Goal: Transaction & Acquisition: Purchase product/service

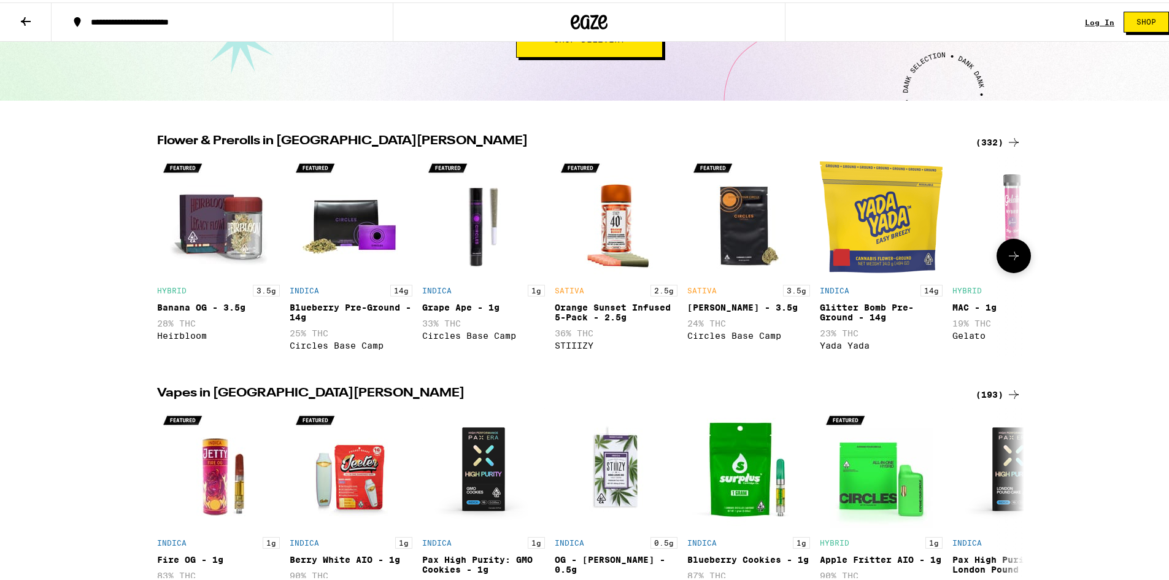
scroll to position [368, 0]
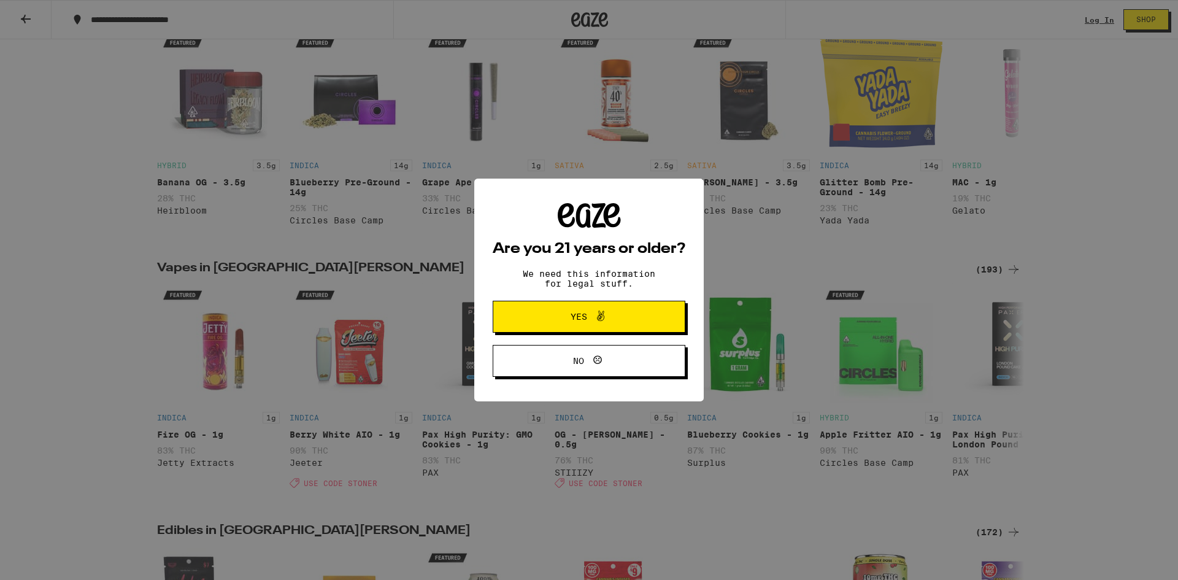
click at [591, 319] on span at bounding box center [597, 317] width 21 height 16
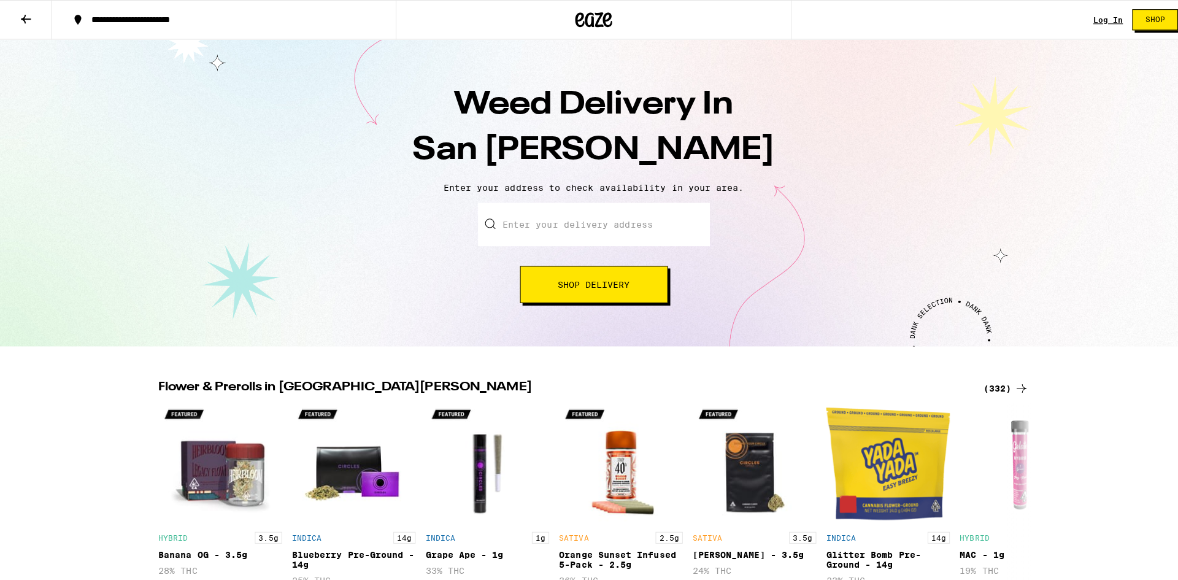
scroll to position [0, 0]
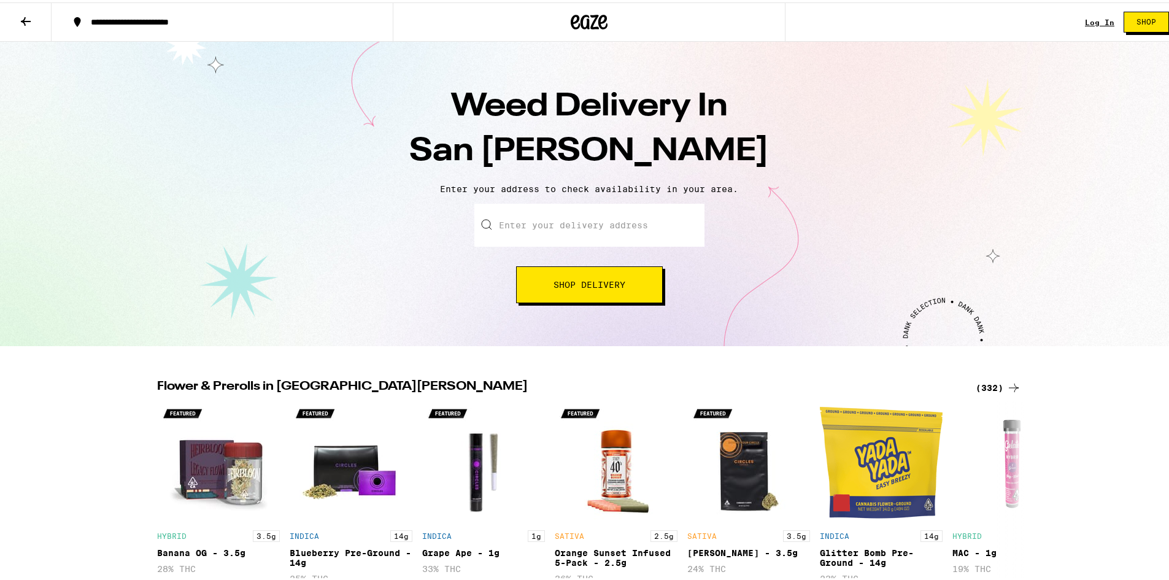
click at [1087, 20] on link "Log In" at bounding box center [1099, 20] width 29 height 8
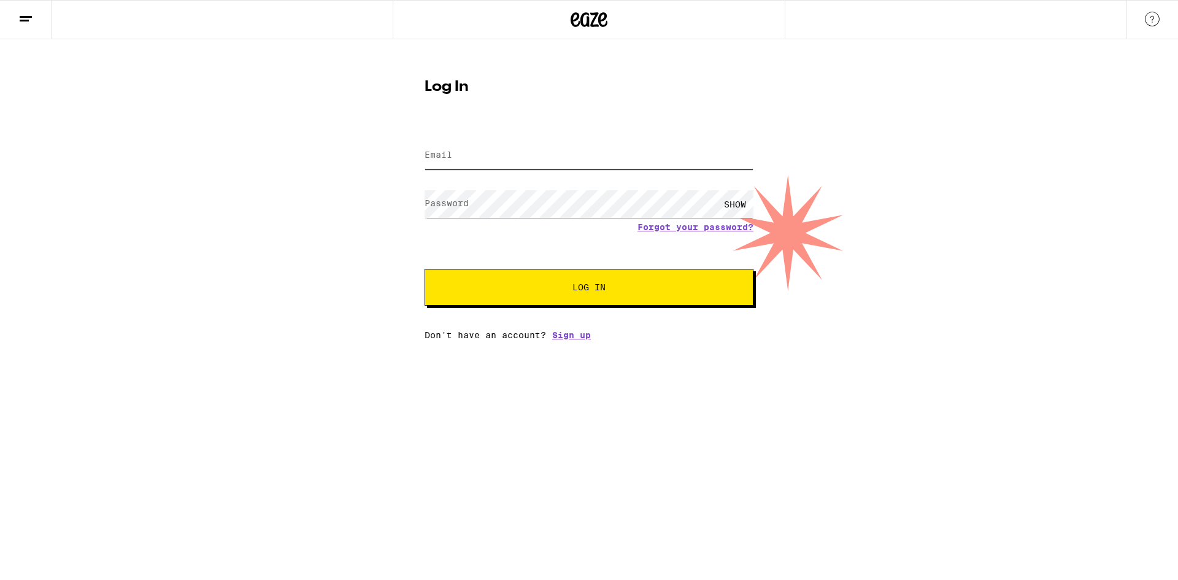
click at [529, 154] on input "Email" at bounding box center [589, 156] width 329 height 28
type input "[EMAIL_ADDRESS][DOMAIN_NAME]"
click at [425, 269] on button "Log In" at bounding box center [589, 287] width 329 height 37
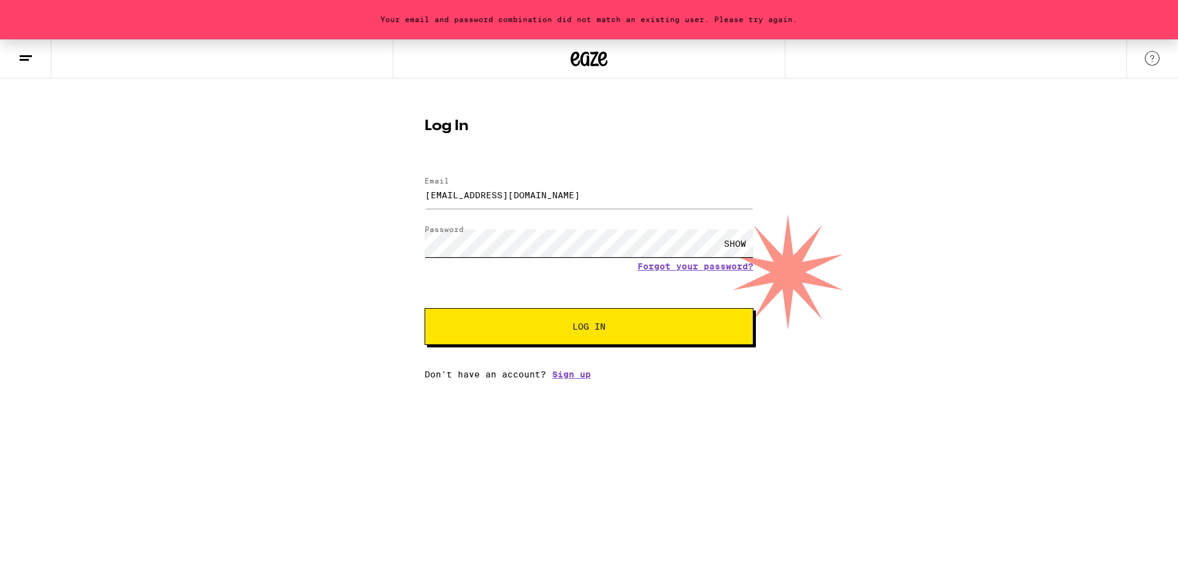
click at [425, 308] on button "Log In" at bounding box center [589, 326] width 329 height 37
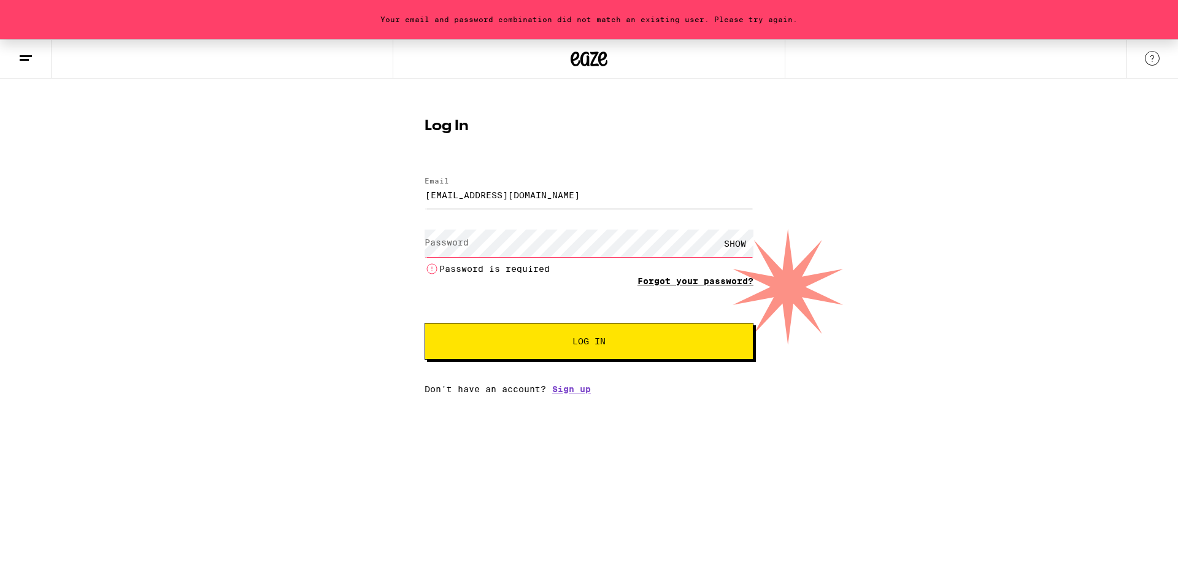
click at [669, 268] on form "Email Email [EMAIL_ADDRESS][DOMAIN_NAME] Password Password SHOW Password is req…" at bounding box center [589, 261] width 329 height 195
click at [652, 281] on link "Forgot your password?" at bounding box center [696, 281] width 116 height 10
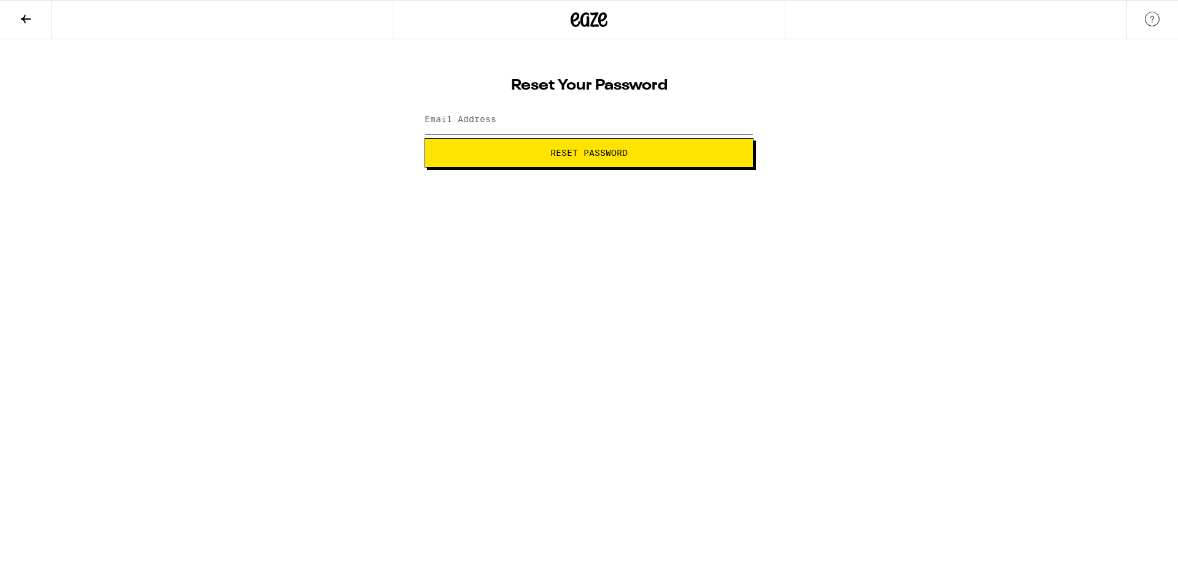
click at [499, 118] on input "Email Address" at bounding box center [589, 120] width 329 height 28
type input "[EMAIL_ADDRESS][DOMAIN_NAME]"
click at [563, 152] on span "Reset Password" at bounding box center [588, 152] width 77 height 9
click at [425, 138] on button "Submit" at bounding box center [589, 152] width 329 height 29
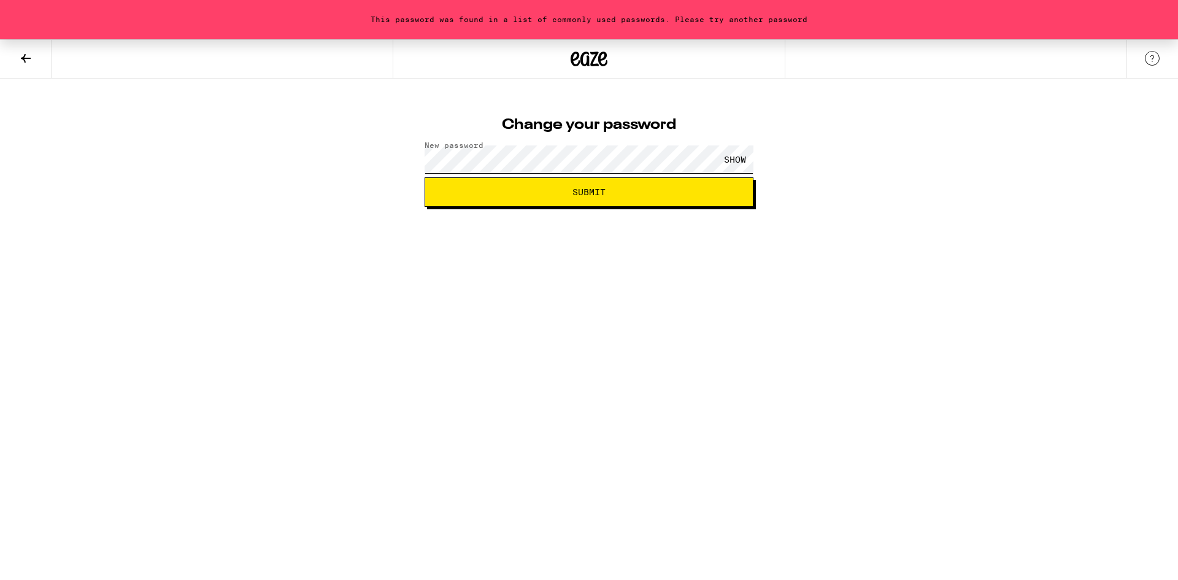
click at [425, 177] on button "Submit" at bounding box center [589, 191] width 329 height 29
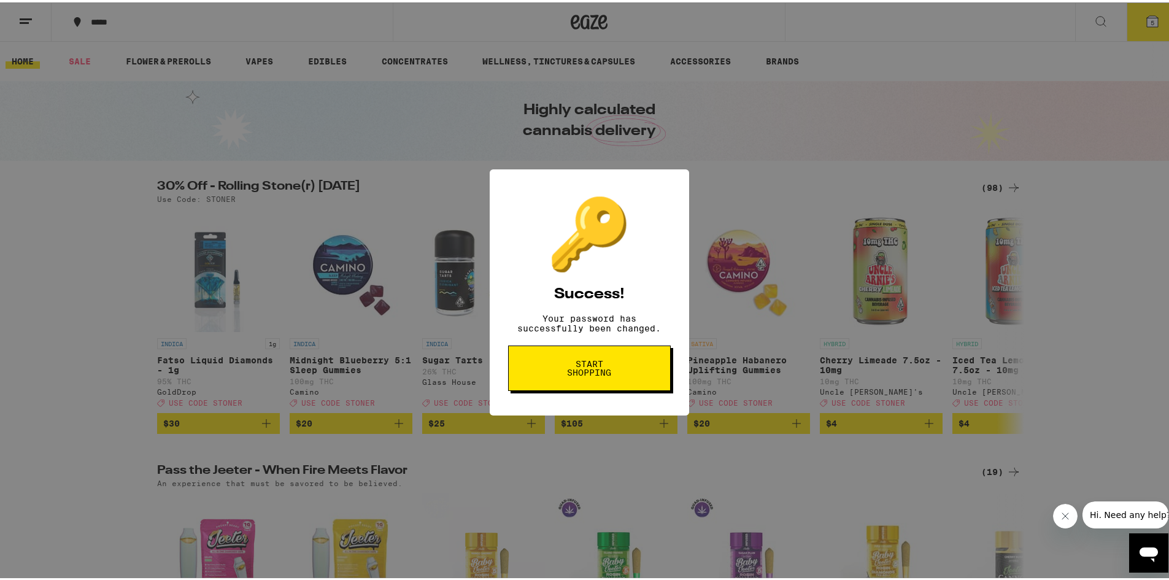
click at [565, 371] on span "Start shopping" at bounding box center [589, 365] width 63 height 17
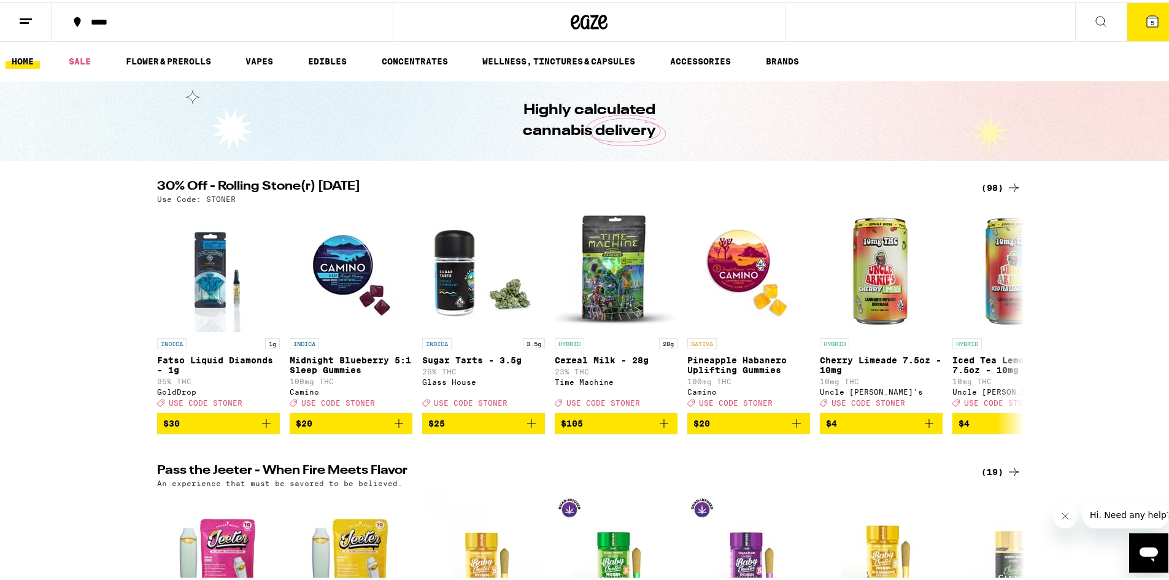
click at [1147, 22] on icon at bounding box center [1152, 18] width 11 height 11
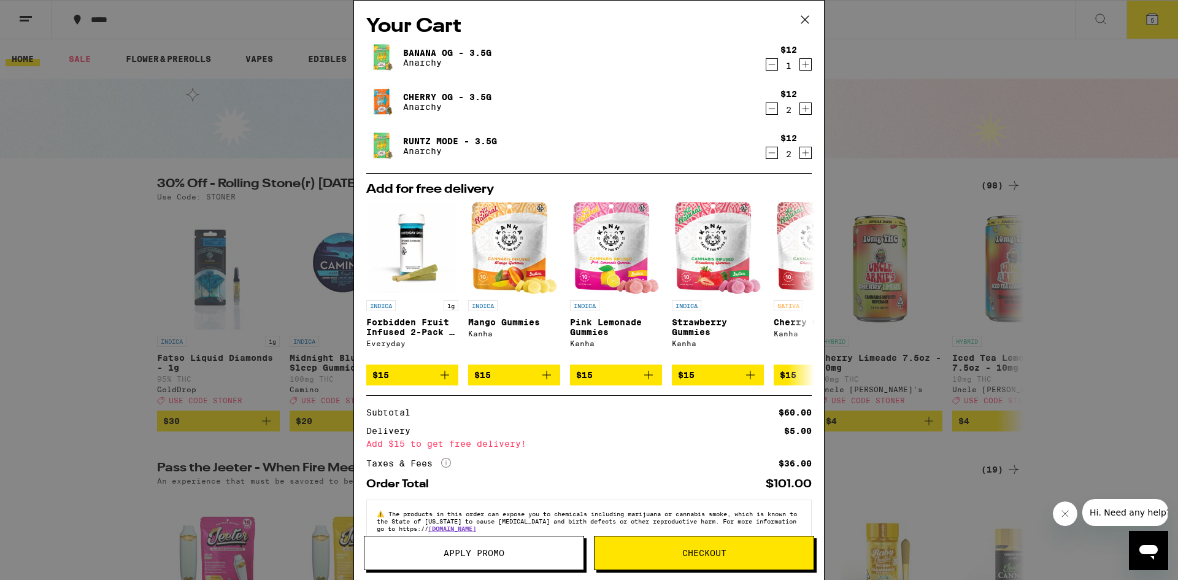
click at [766, 152] on icon "Decrement" at bounding box center [771, 152] width 11 height 15
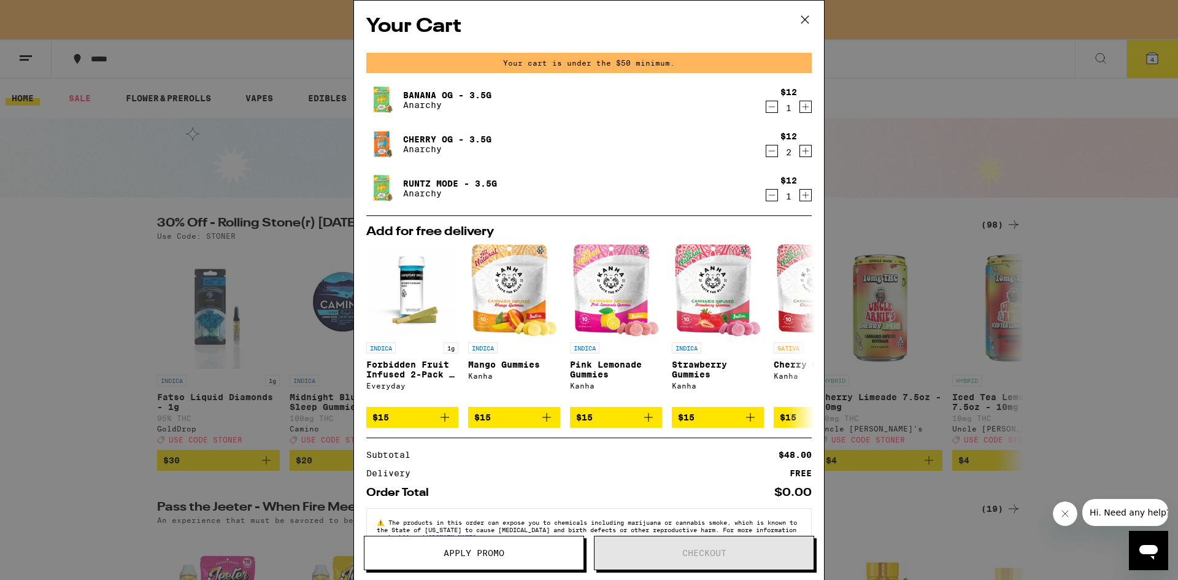
click at [766, 150] on icon "Decrement" at bounding box center [771, 151] width 11 height 15
click at [800, 152] on icon "Increment" at bounding box center [805, 151] width 11 height 15
click at [766, 153] on icon "Decrement" at bounding box center [771, 151] width 11 height 15
click at [803, 108] on icon "Increment" at bounding box center [806, 107] width 7 height 7
click at [803, 150] on icon "Increment" at bounding box center [806, 151] width 7 height 7
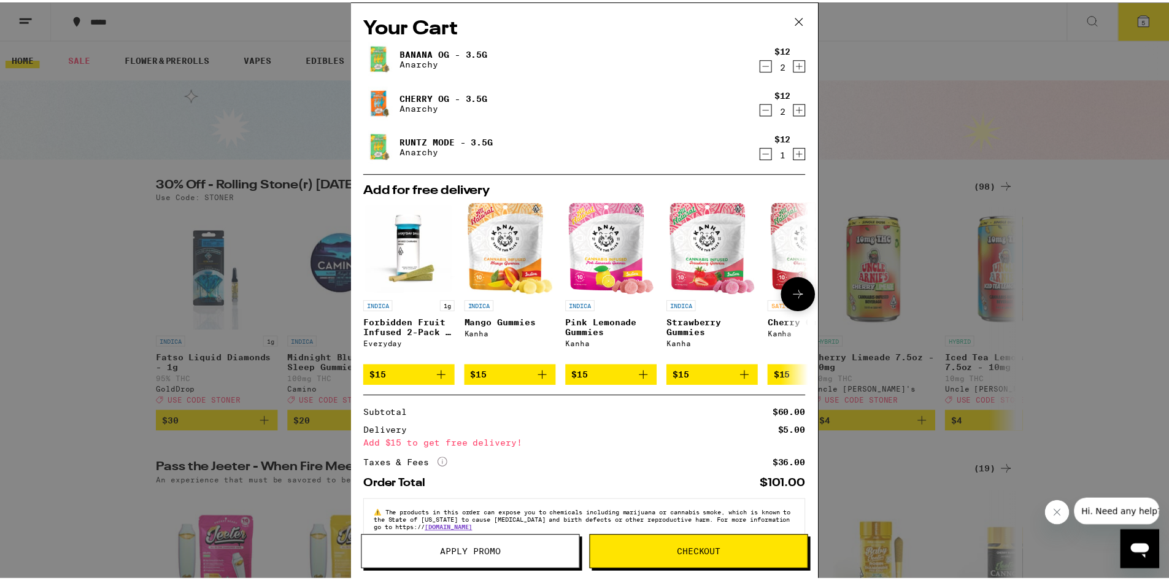
scroll to position [31, 0]
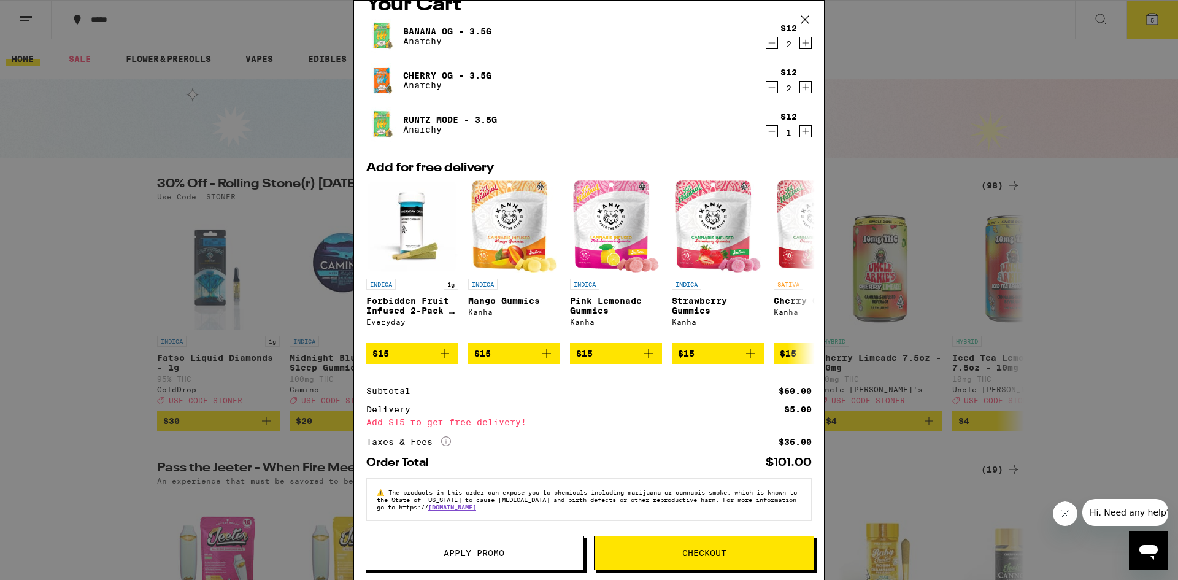
click at [449, 441] on icon "More Info" at bounding box center [446, 441] width 10 height 10
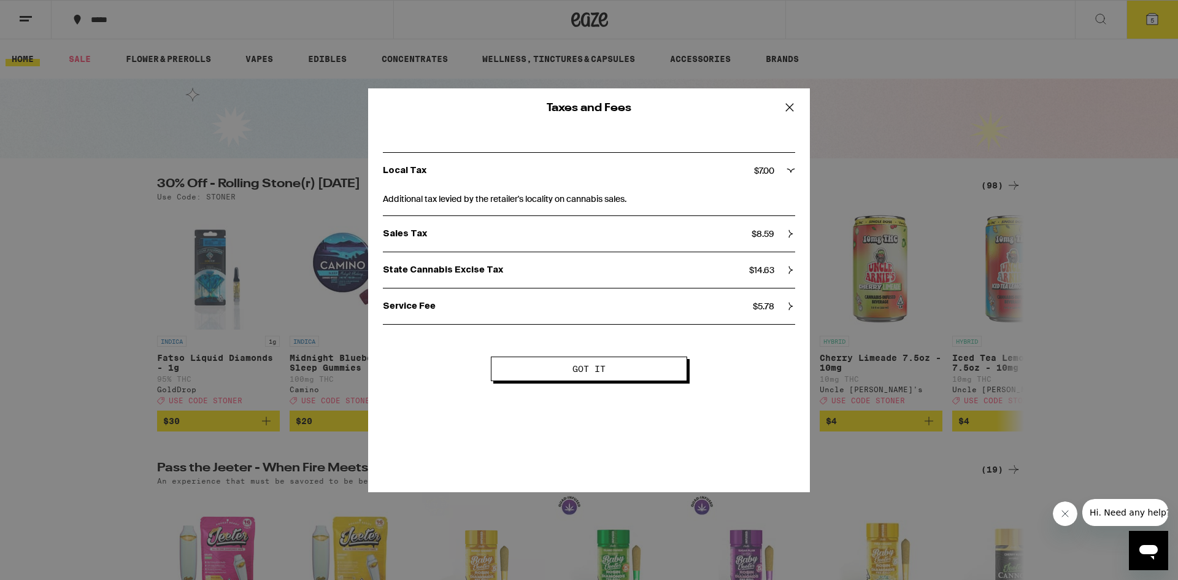
click at [600, 373] on span "Got it" at bounding box center [588, 368] width 33 height 9
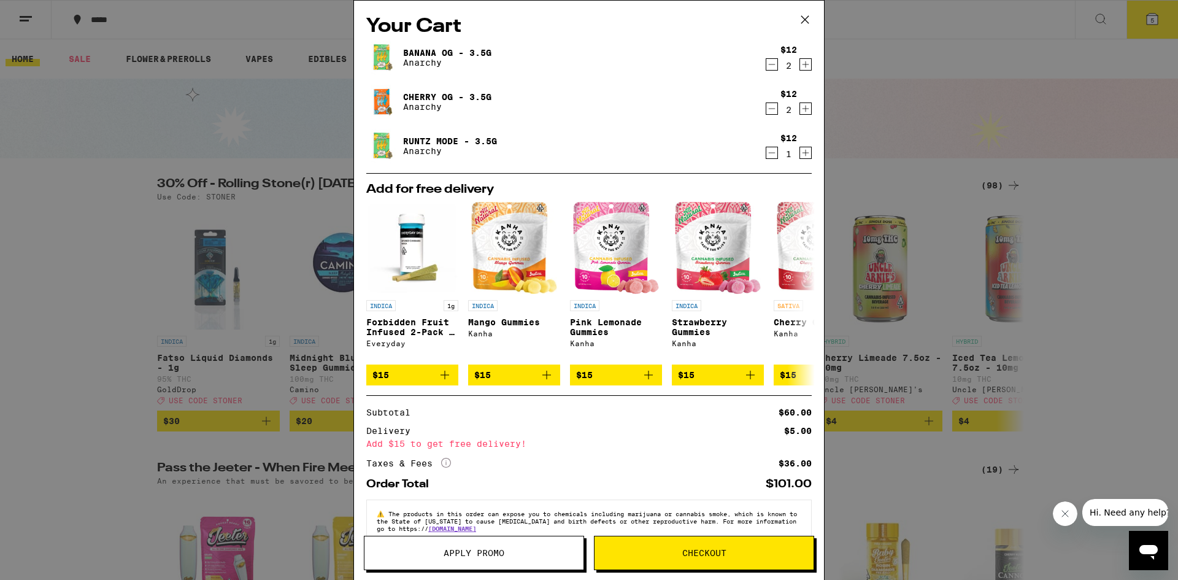
click at [670, 558] on button "Checkout" at bounding box center [704, 553] width 220 height 34
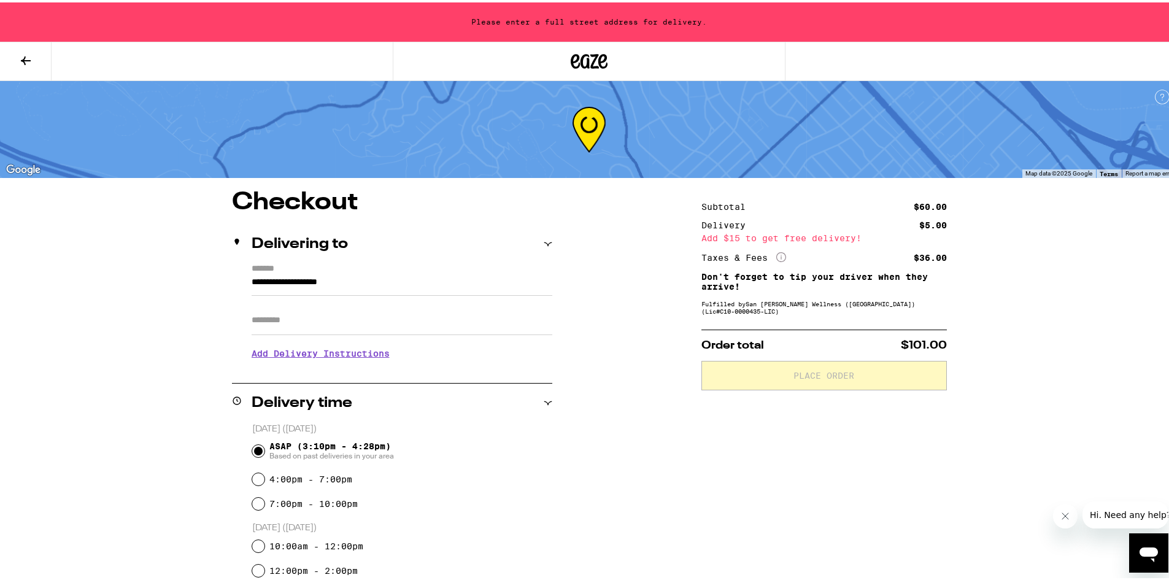
click at [1104, 516] on span "Hi. Need any help?" at bounding box center [1129, 514] width 81 height 10
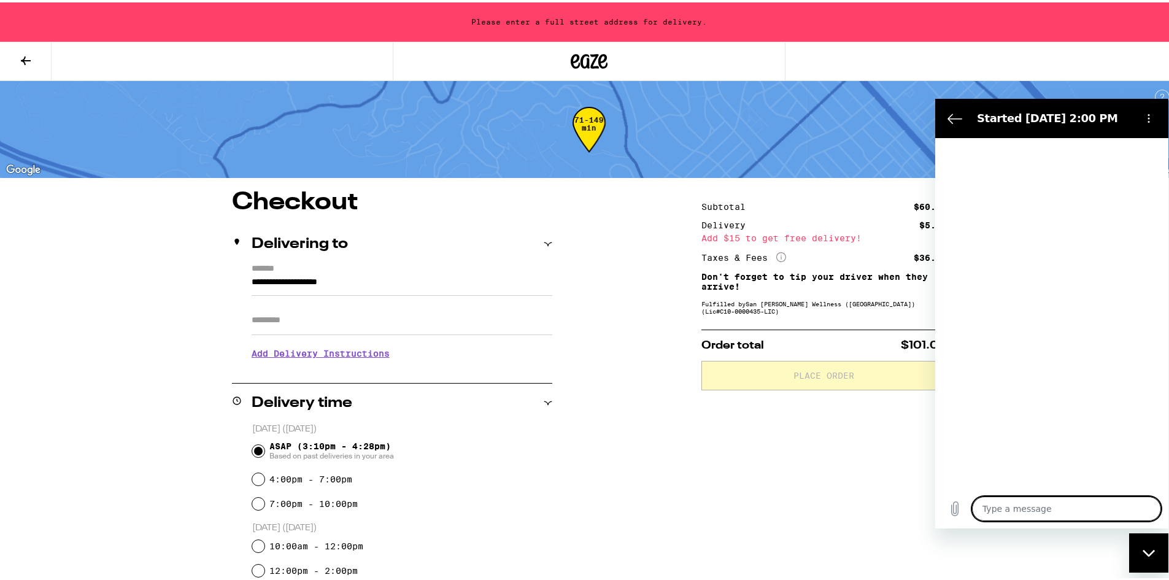
type textarea "x"
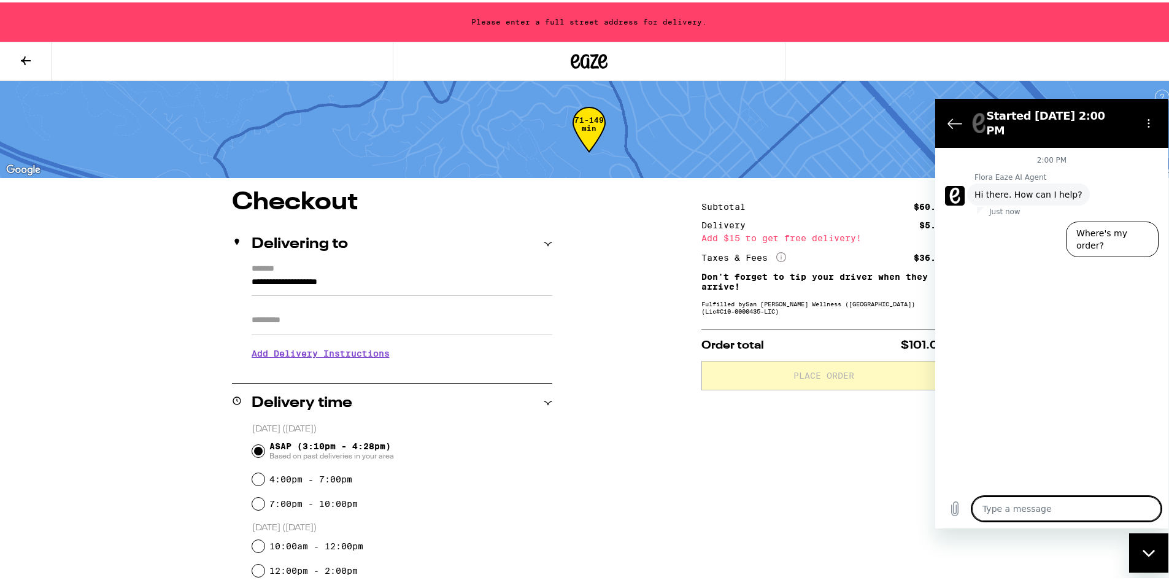
click at [1002, 505] on textarea at bounding box center [1066, 508] width 189 height 25
type textarea "c"
type textarea "x"
type textarea "ca"
type textarea "x"
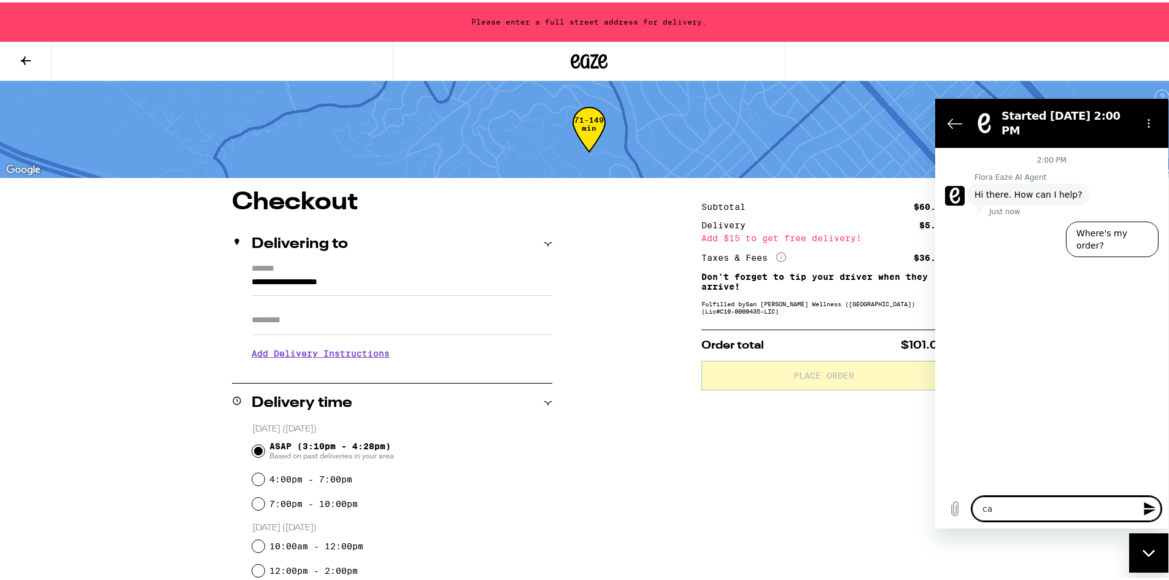
type textarea "can"
type textarea "x"
type textarea "can"
type textarea "x"
type textarea "can I"
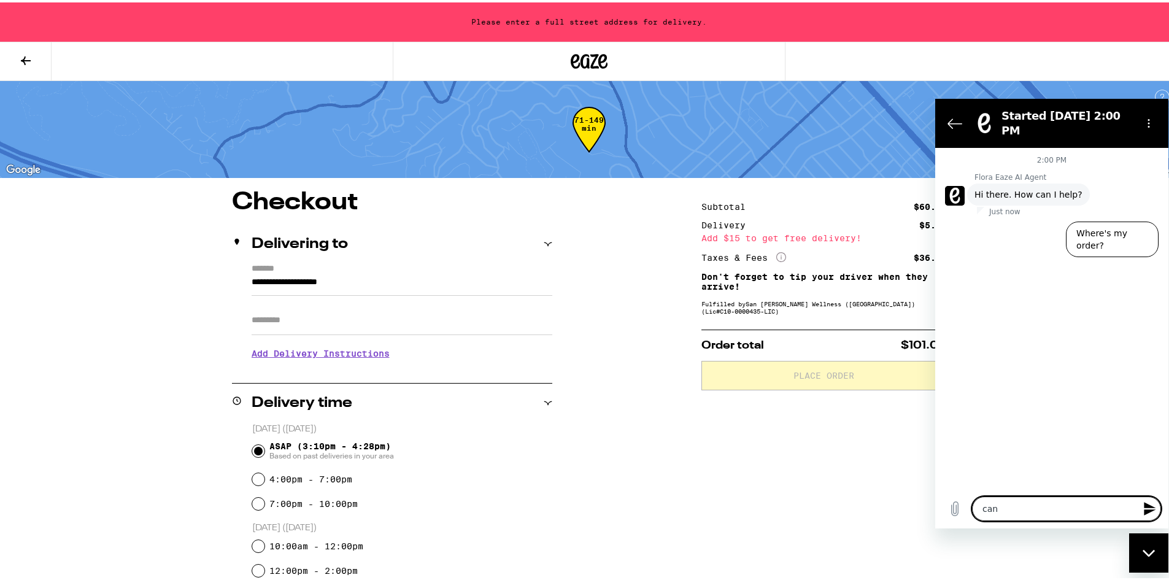
type textarea "x"
type textarea "can I"
type textarea "x"
type textarea "can I u"
type textarea "x"
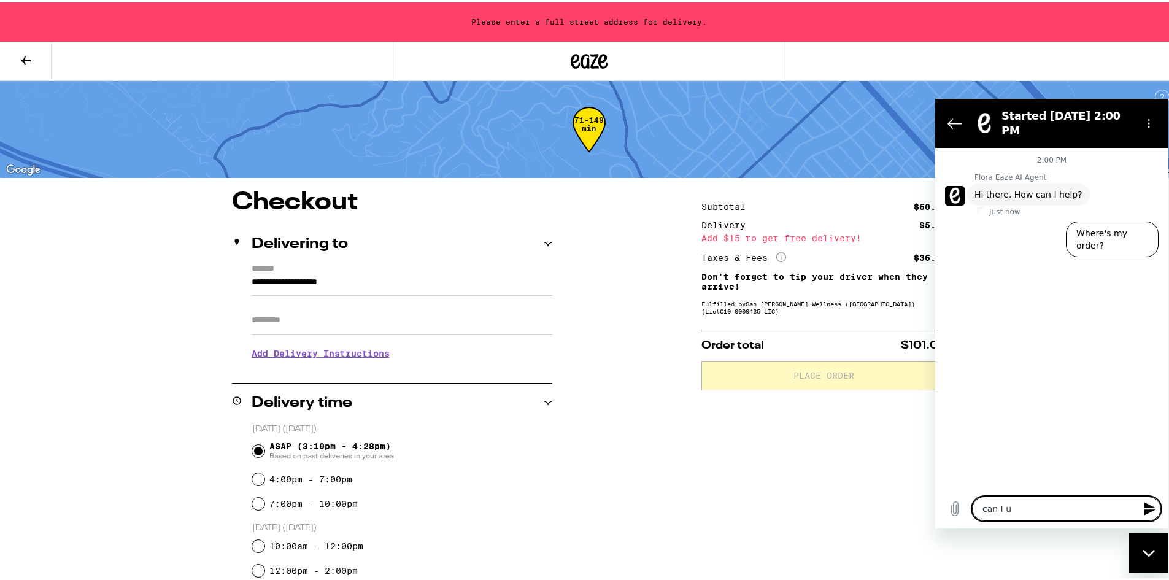
type textarea "can I us"
type textarea "x"
type textarea "can I use"
type textarea "x"
type textarea "can I use"
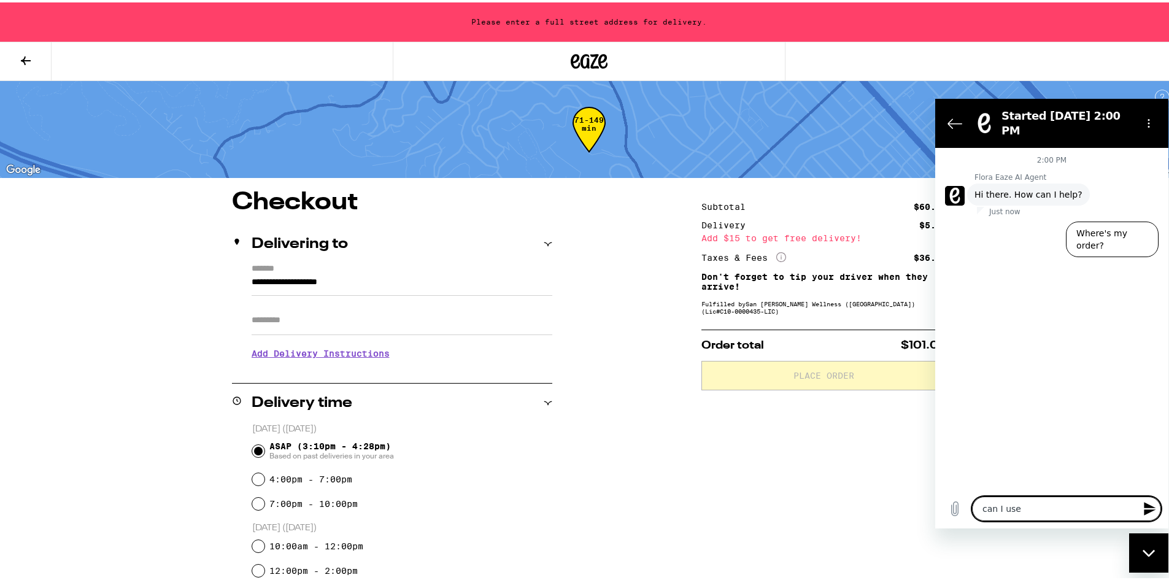
type textarea "x"
type textarea "can I use a"
type textarea "x"
type textarea "can I use am"
type textarea "x"
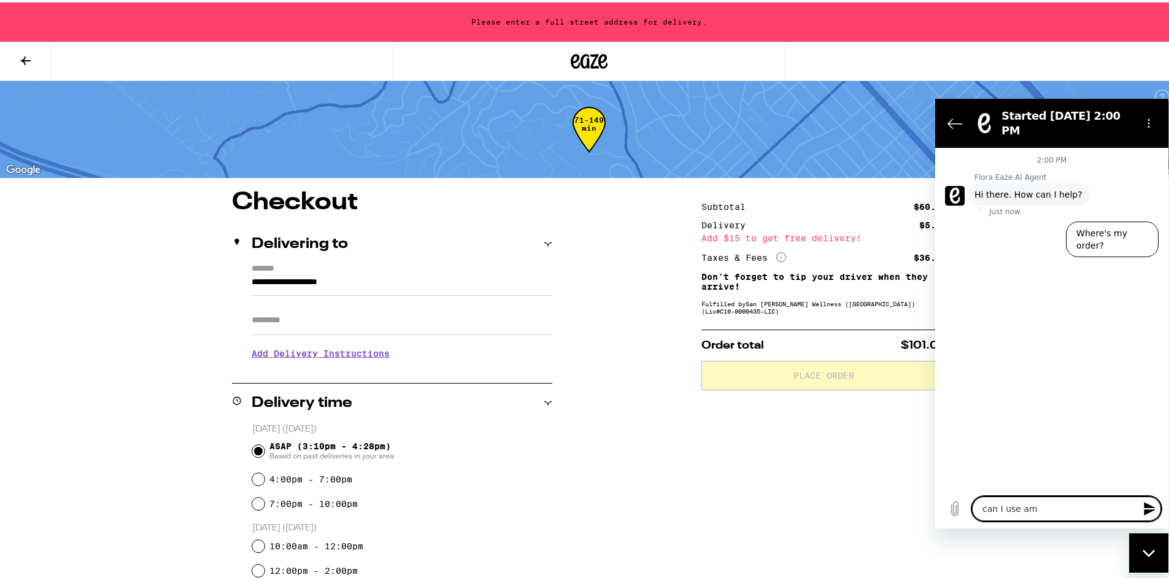
type textarea "can I use ame"
type textarea "x"
type textarea "can I use amer"
type textarea "x"
type textarea "can I use ameri"
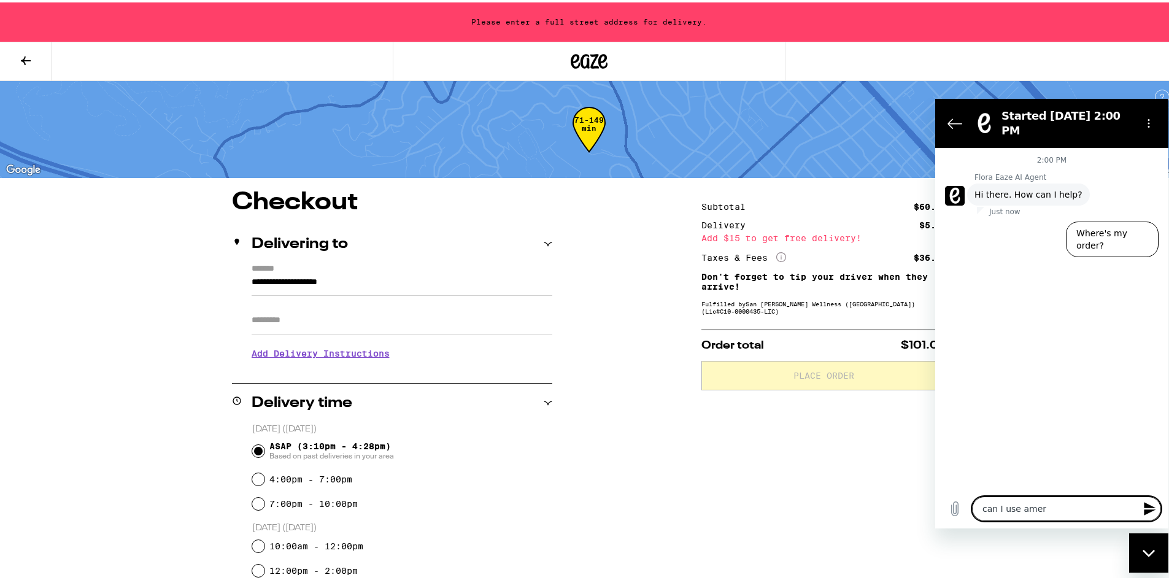
type textarea "x"
type textarea "can I use americ"
type textarea "x"
type textarea "can I use americi"
type textarea "x"
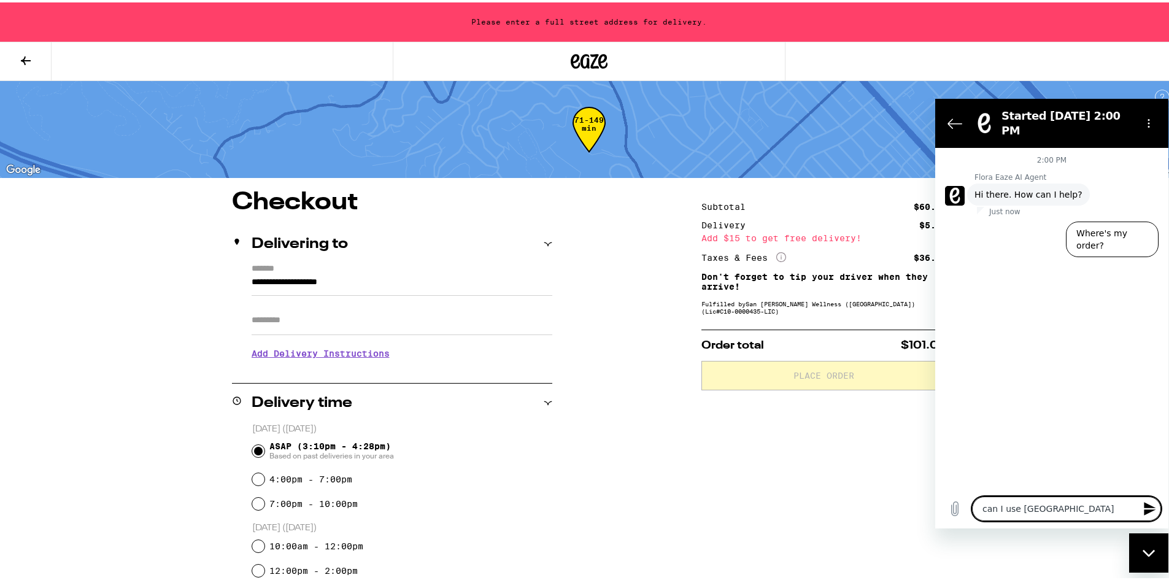
type textarea "can I use americia"
type textarea "x"
type textarea "can I use americian"
type textarea "x"
type textarea "can I use americian"
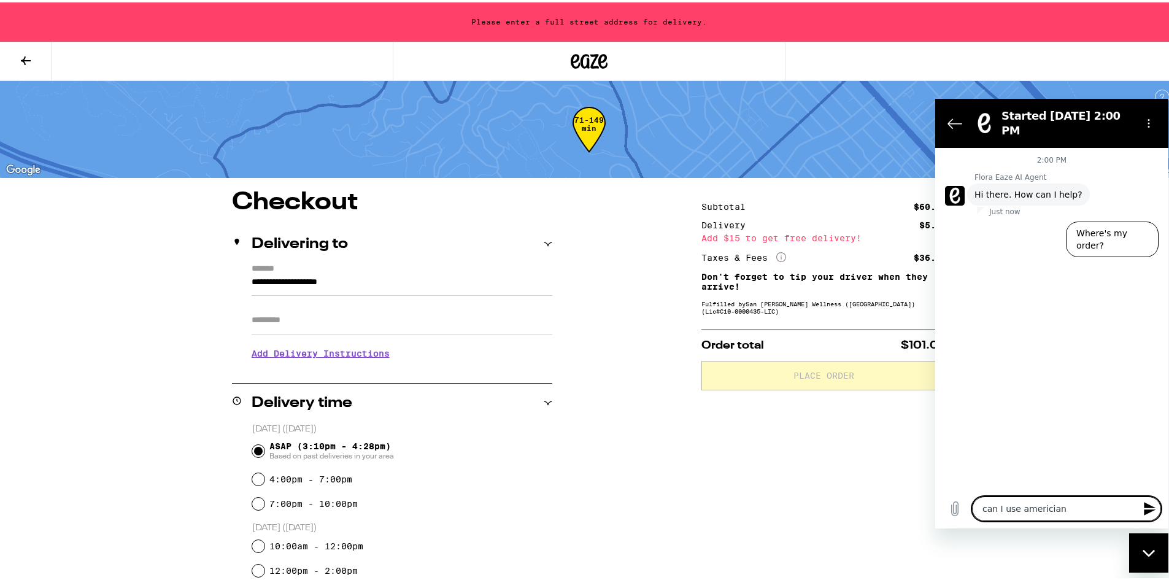
type textarea "x"
type textarea "can I use americian e"
type textarea "x"
type textarea "can I use americian ex"
type textarea "x"
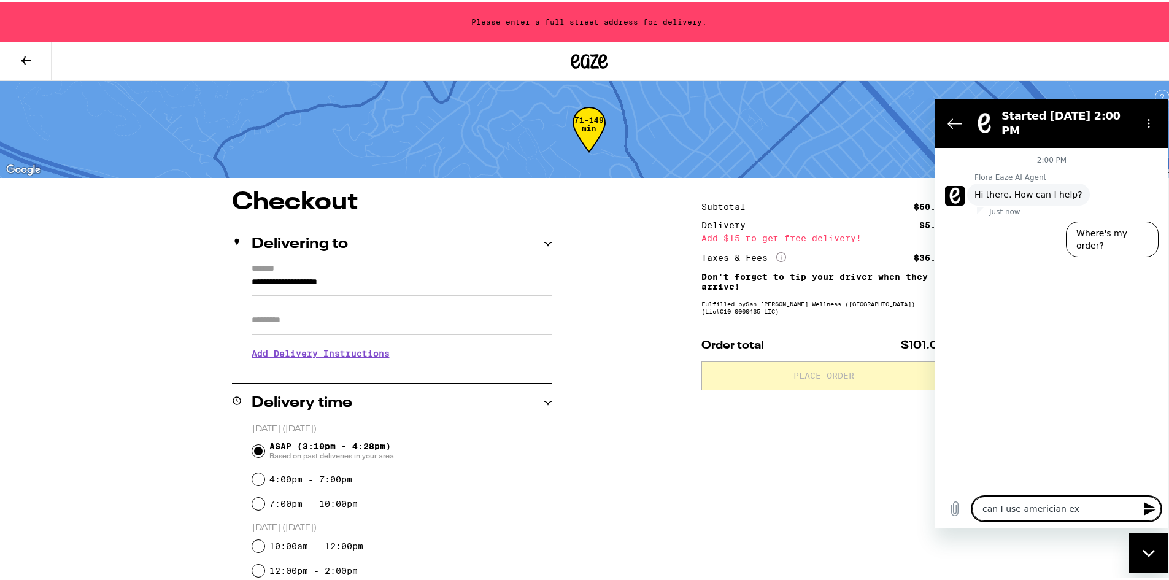
type textarea "can I use americian exp"
type textarea "x"
type textarea "can I use americian expr"
type textarea "x"
type textarea "can I use americian expre"
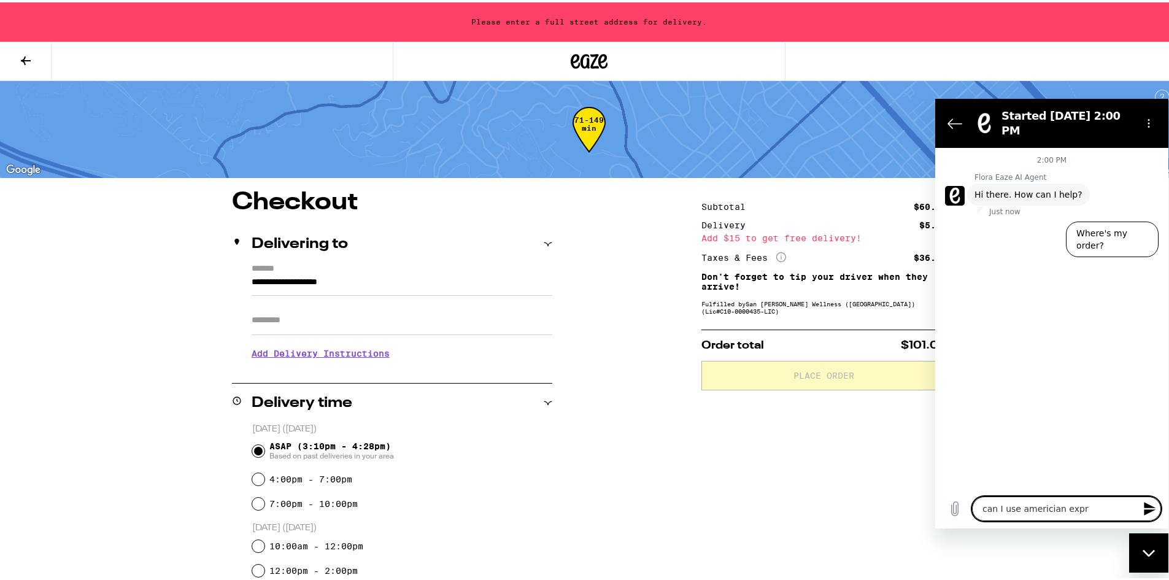
type textarea "x"
type textarea "can I use americian expres"
type textarea "x"
type textarea "can I use americian express"
type textarea "x"
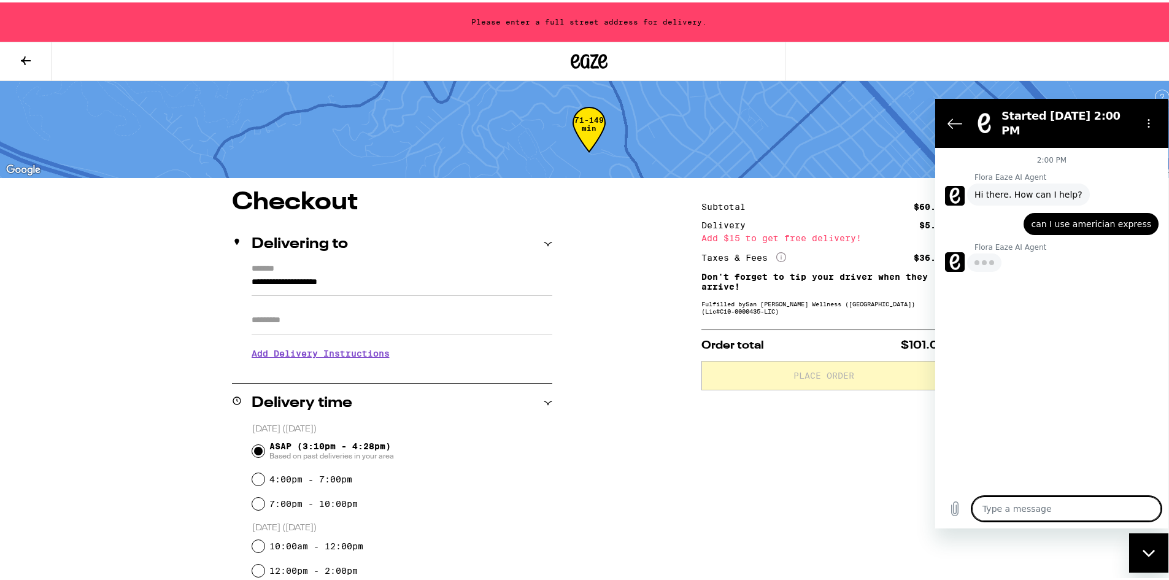
type textarea "x"
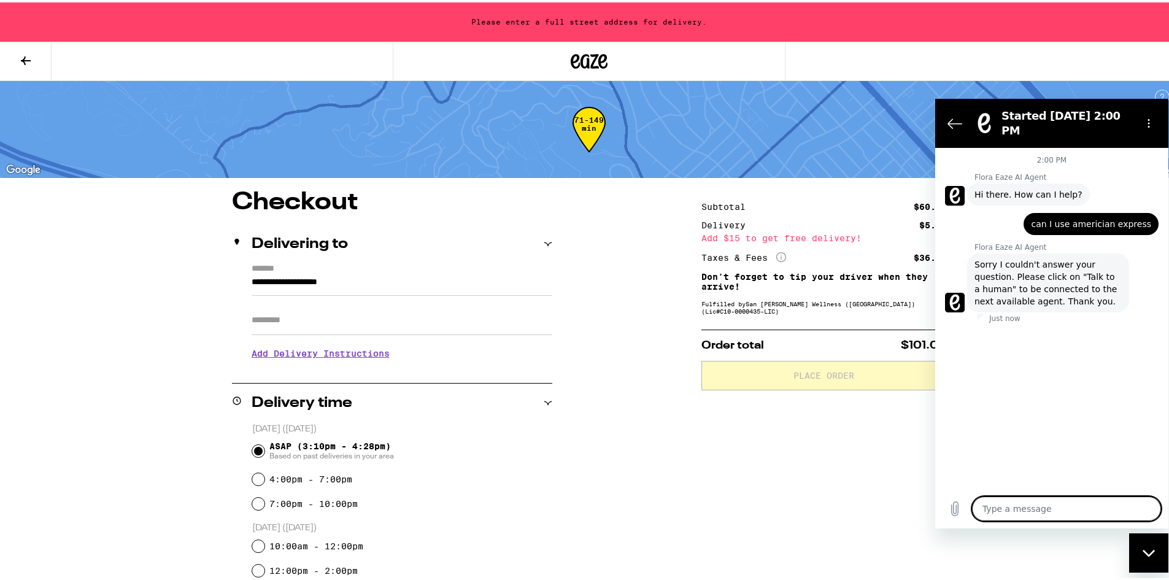
scroll to position [61, 0]
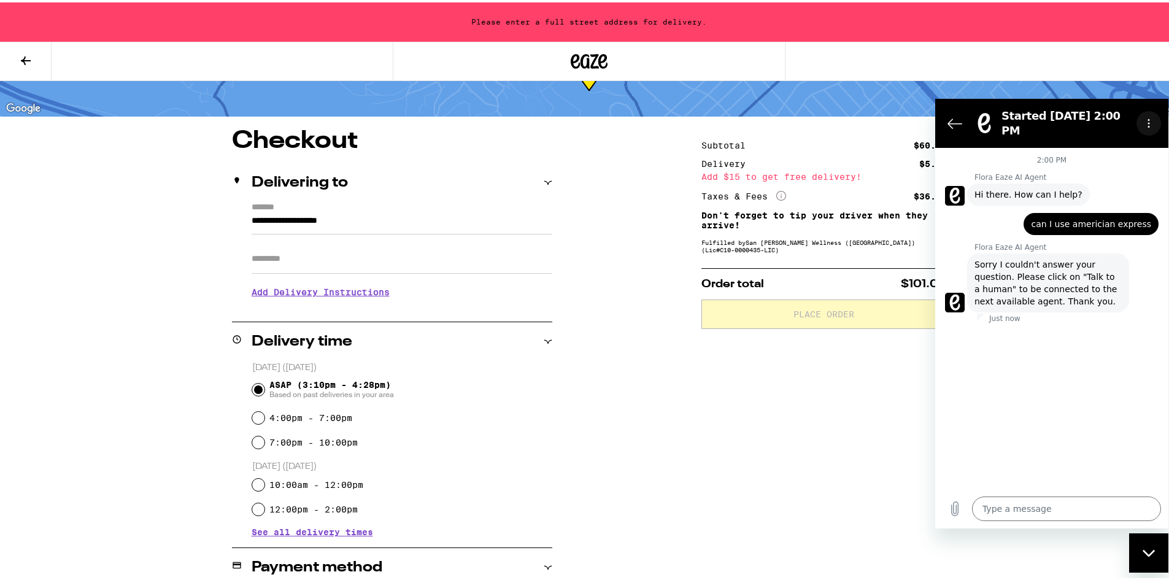
click at [1149, 118] on icon "Options menu" at bounding box center [1149, 123] width 10 height 10
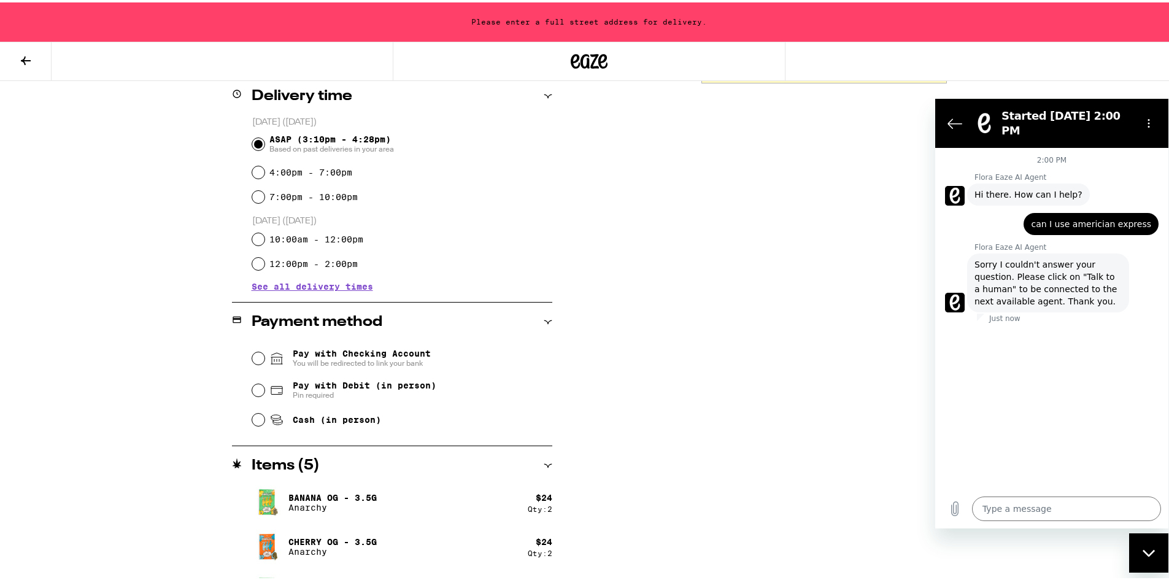
scroll to position [343, 0]
